Goal: Find specific page/section: Find specific page/section

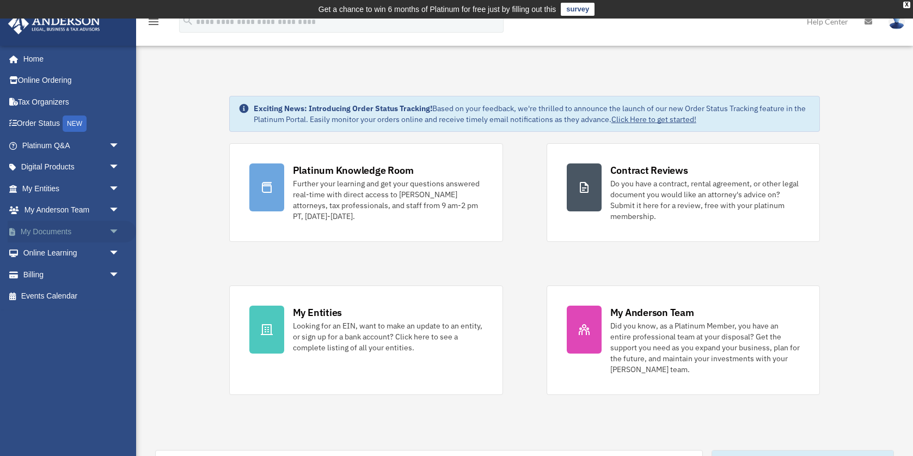
click at [48, 230] on link "My Documents arrow_drop_down" at bounding box center [72, 232] width 129 height 22
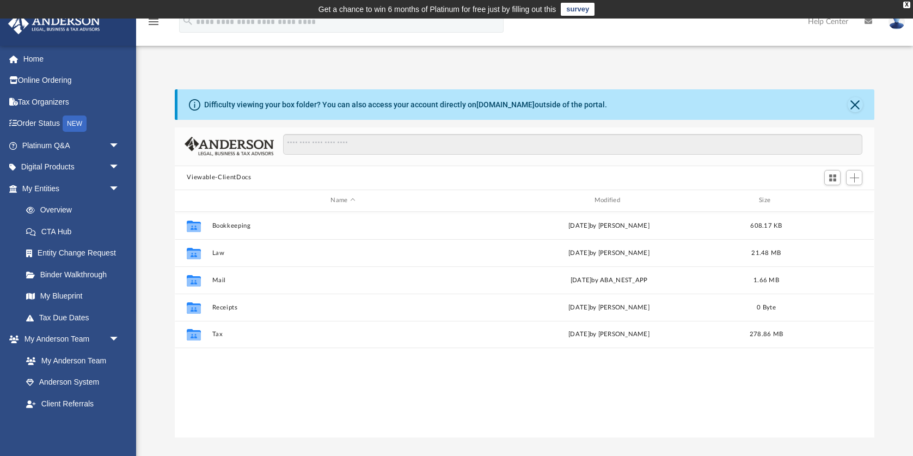
scroll to position [248, 700]
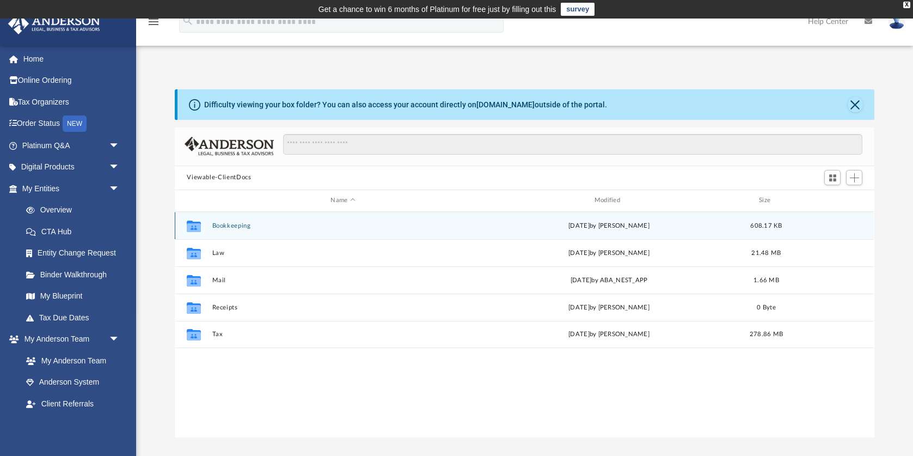
click at [223, 225] on button "Bookkeeping" at bounding box center [342, 225] width 261 height 7
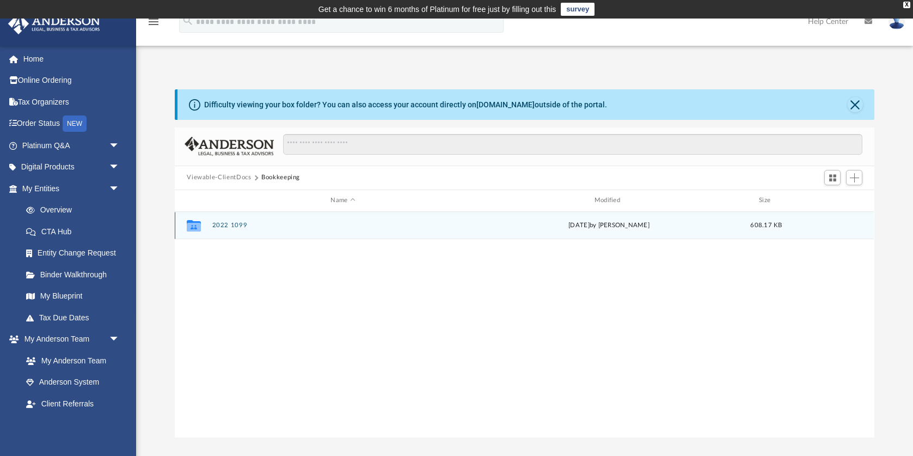
click at [216, 227] on button "2022 1099" at bounding box center [342, 225] width 261 height 7
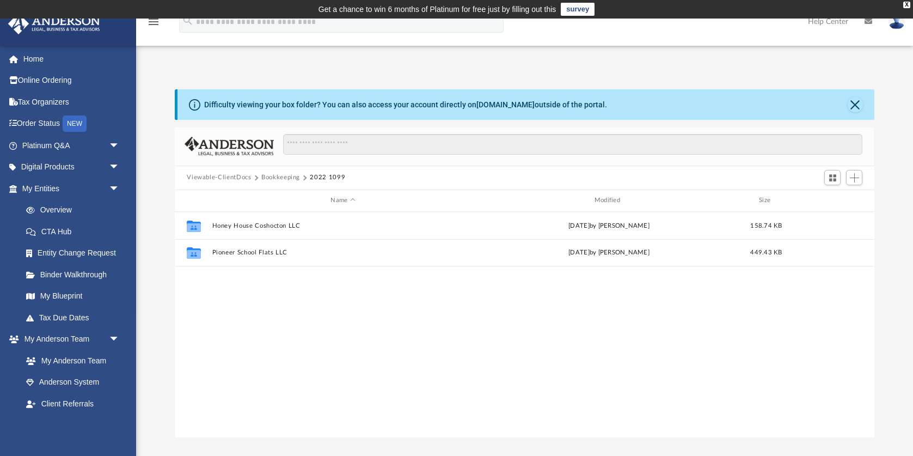
click at [226, 175] on button "Viewable-ClientDocs" at bounding box center [219, 178] width 64 height 10
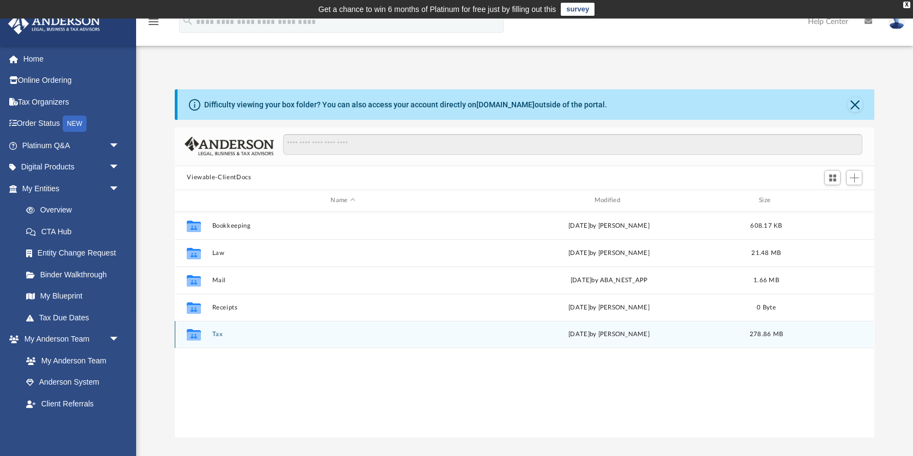
click at [234, 330] on div "Collaborated Folder Tax [DATE] by [PERSON_NAME] 278.86 MB" at bounding box center [524, 334] width 699 height 27
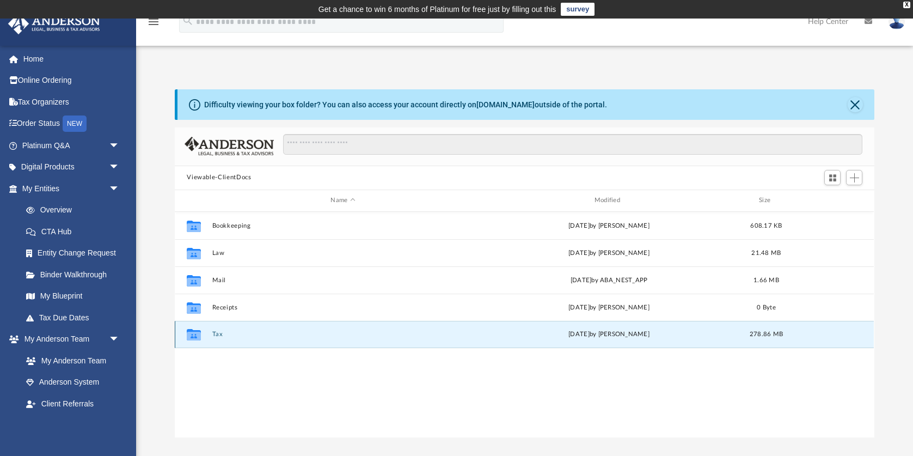
click at [217, 336] on button "Tax" at bounding box center [342, 334] width 261 height 7
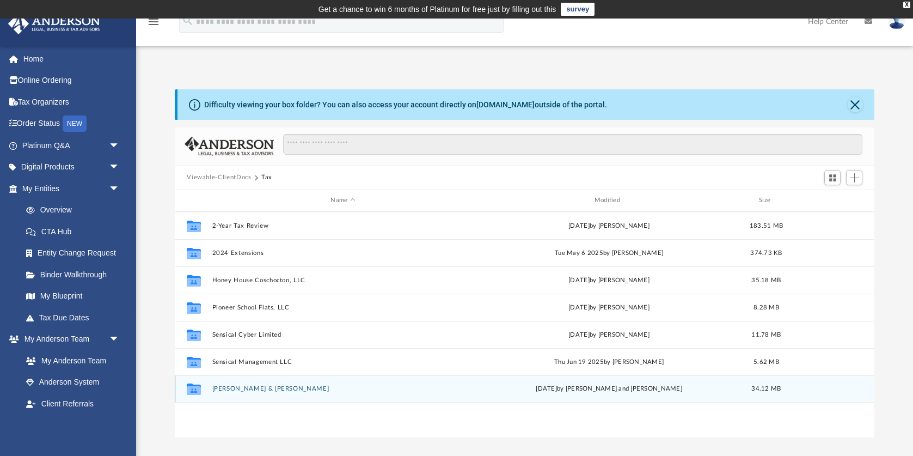
click at [245, 387] on button "[PERSON_NAME] & [PERSON_NAME]" at bounding box center [342, 388] width 261 height 7
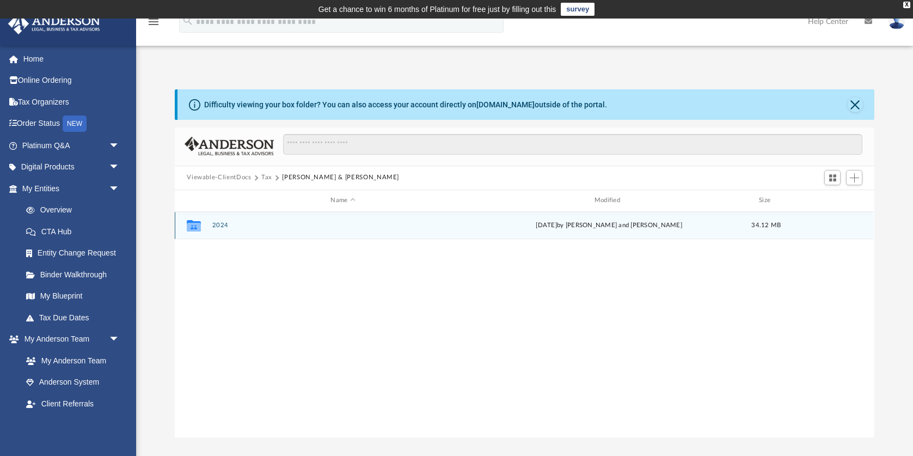
click at [218, 225] on button "2024" at bounding box center [342, 225] width 261 height 7
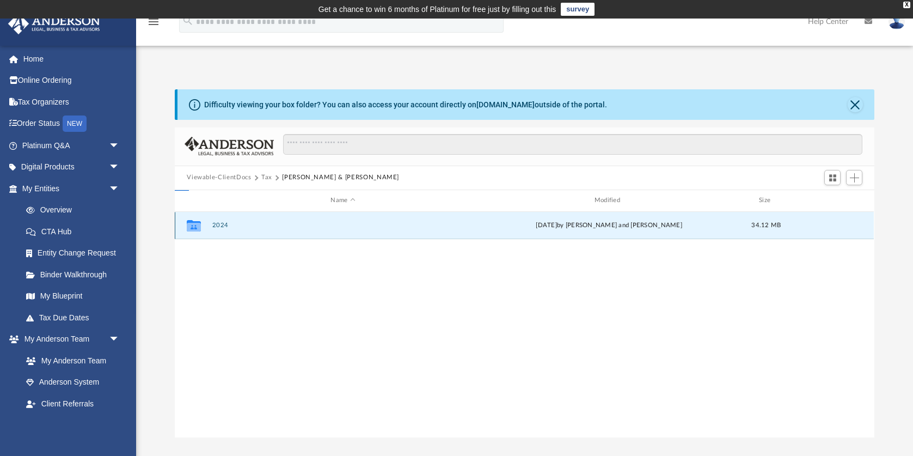
click at [218, 225] on button "2024" at bounding box center [342, 225] width 261 height 7
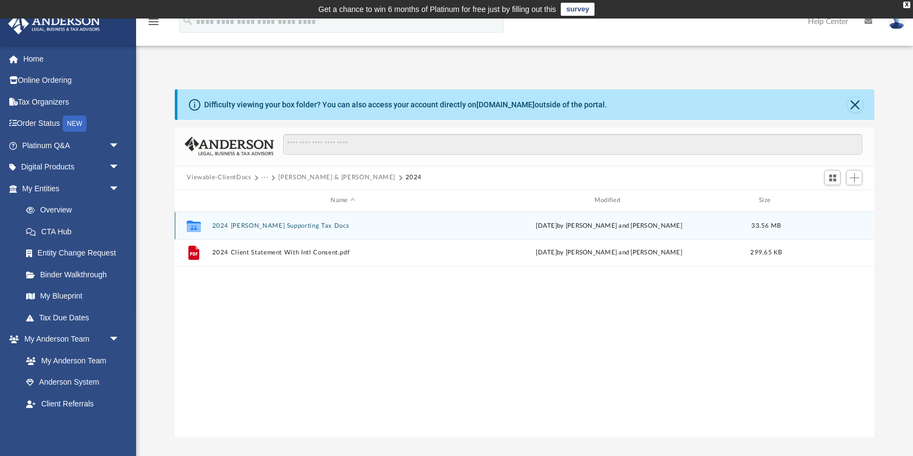
click at [252, 224] on button "2024 [PERSON_NAME] Supporting Tax Docs" at bounding box center [342, 225] width 261 height 7
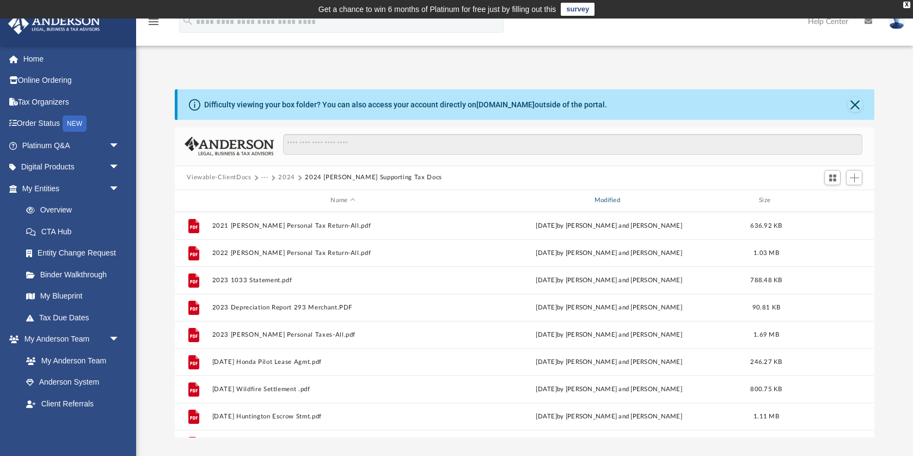
scroll to position [0, 0]
click at [606, 202] on div "Modified" at bounding box center [609, 201] width 262 height 10
click at [612, 199] on div "Modified" at bounding box center [609, 201] width 262 height 10
click at [605, 204] on div "Modified" at bounding box center [609, 201] width 262 height 10
click at [208, 176] on button "Viewable-ClientDocs" at bounding box center [219, 178] width 64 height 10
